Goal: Task Accomplishment & Management: Manage account settings

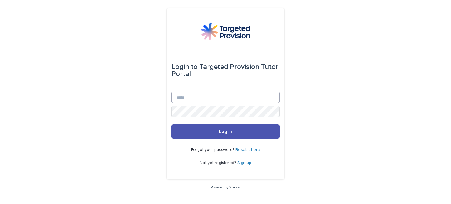
click at [190, 98] on input "Email" at bounding box center [225, 98] width 108 height 12
type input "**********"
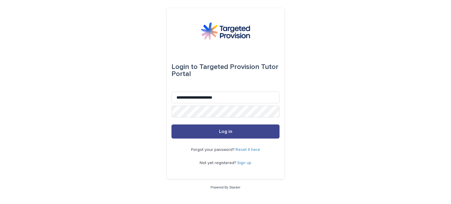
click at [222, 128] on button "Log in" at bounding box center [225, 131] width 108 height 14
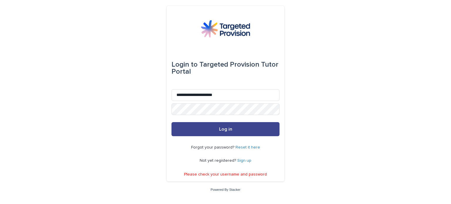
click at [222, 131] on span "Log in" at bounding box center [225, 129] width 13 height 5
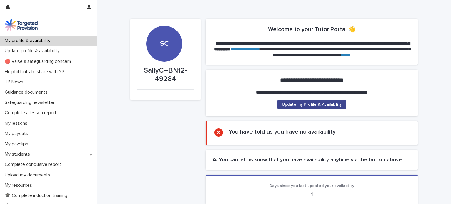
click at [323, 103] on span "Update my Profile & Availability" at bounding box center [312, 104] width 60 height 4
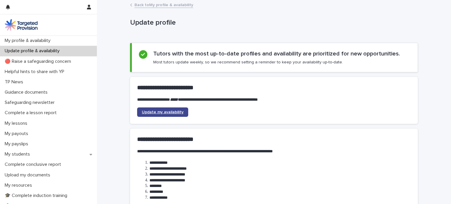
click at [159, 111] on span "Update my availability" at bounding box center [163, 112] width 42 height 4
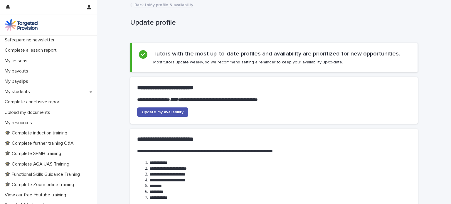
scroll to position [73, 0]
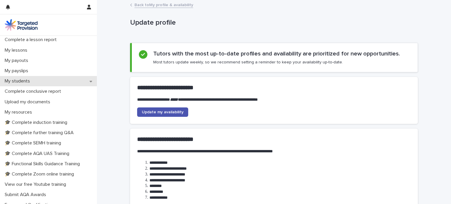
click at [22, 82] on p "My students" at bounding box center [18, 81] width 32 height 6
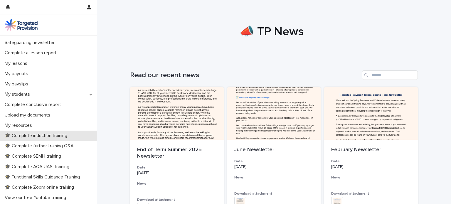
scroll to position [60, 0]
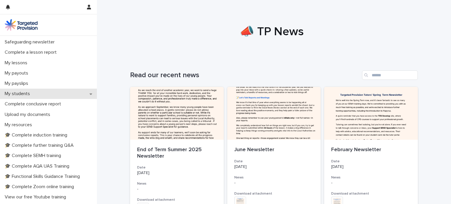
click at [13, 94] on p "My students" at bounding box center [18, 94] width 32 height 6
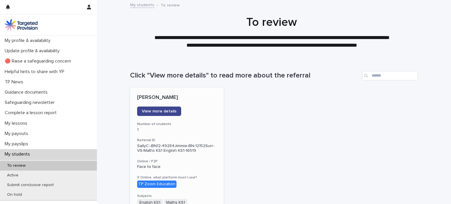
click at [150, 109] on span "View more details" at bounding box center [159, 111] width 35 height 4
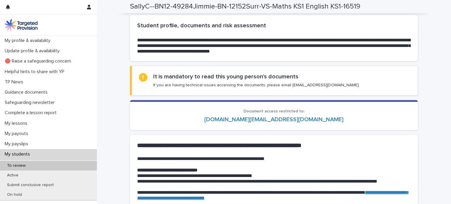
scroll to position [557, 0]
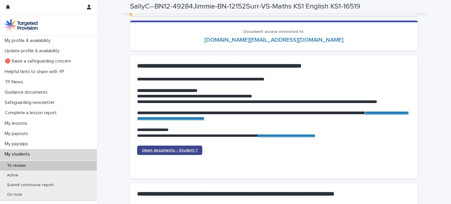
click at [177, 147] on link "Open documents - Student 1" at bounding box center [169, 149] width 65 height 9
